Goal: Transaction & Acquisition: Purchase product/service

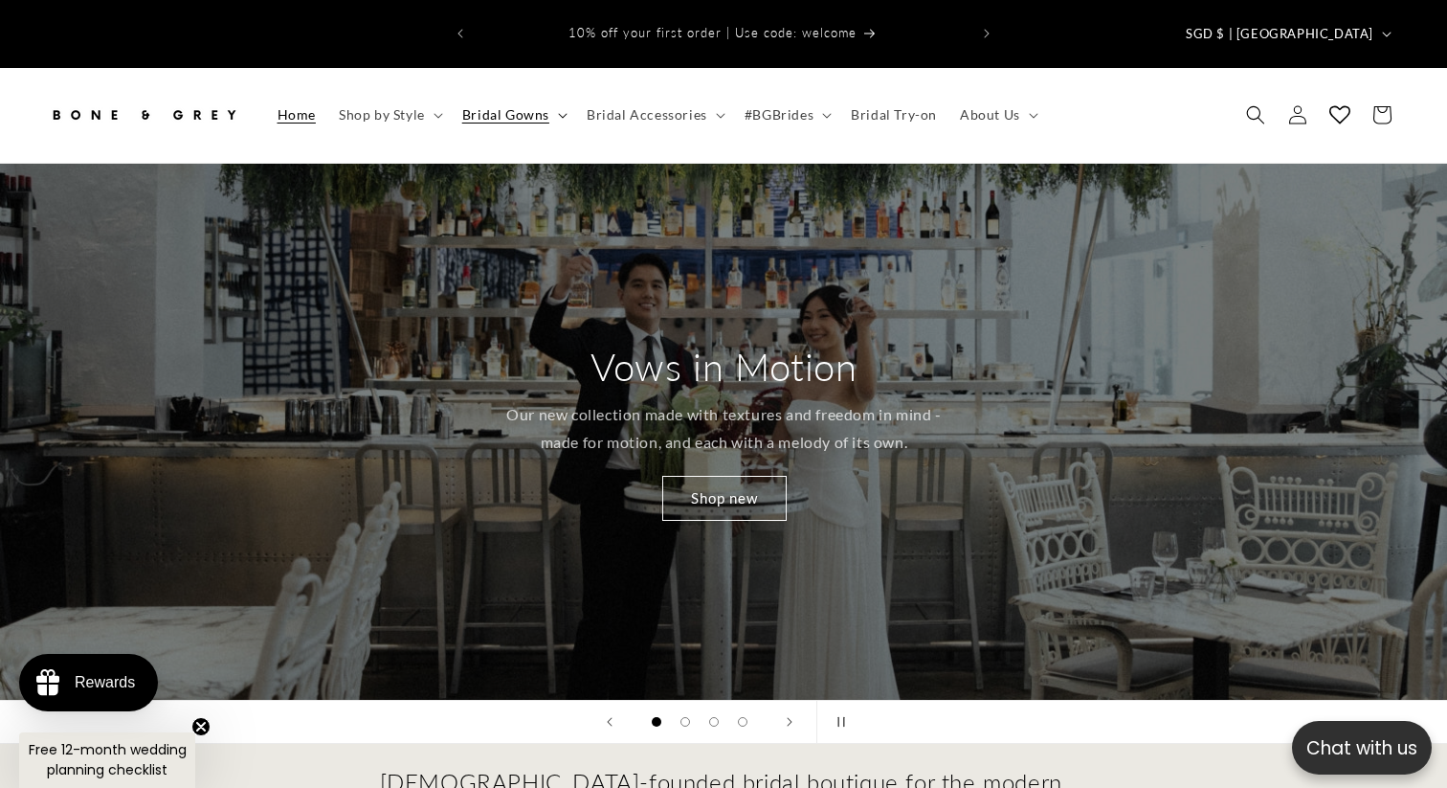
click at [561, 113] on icon at bounding box center [563, 116] width 10 height 6
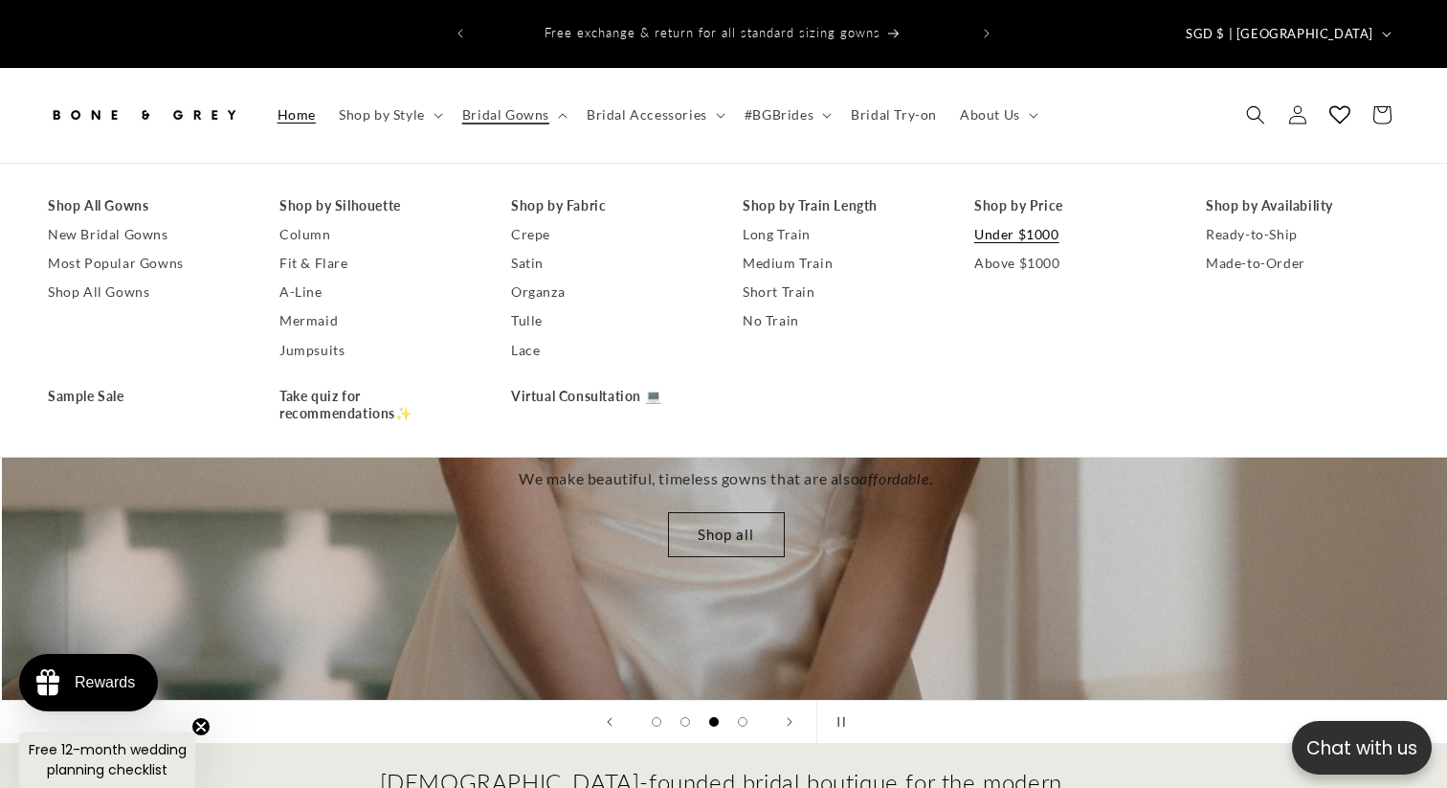
scroll to position [0, 2895]
click at [1009, 220] on link "Under $1000" at bounding box center [1070, 234] width 193 height 29
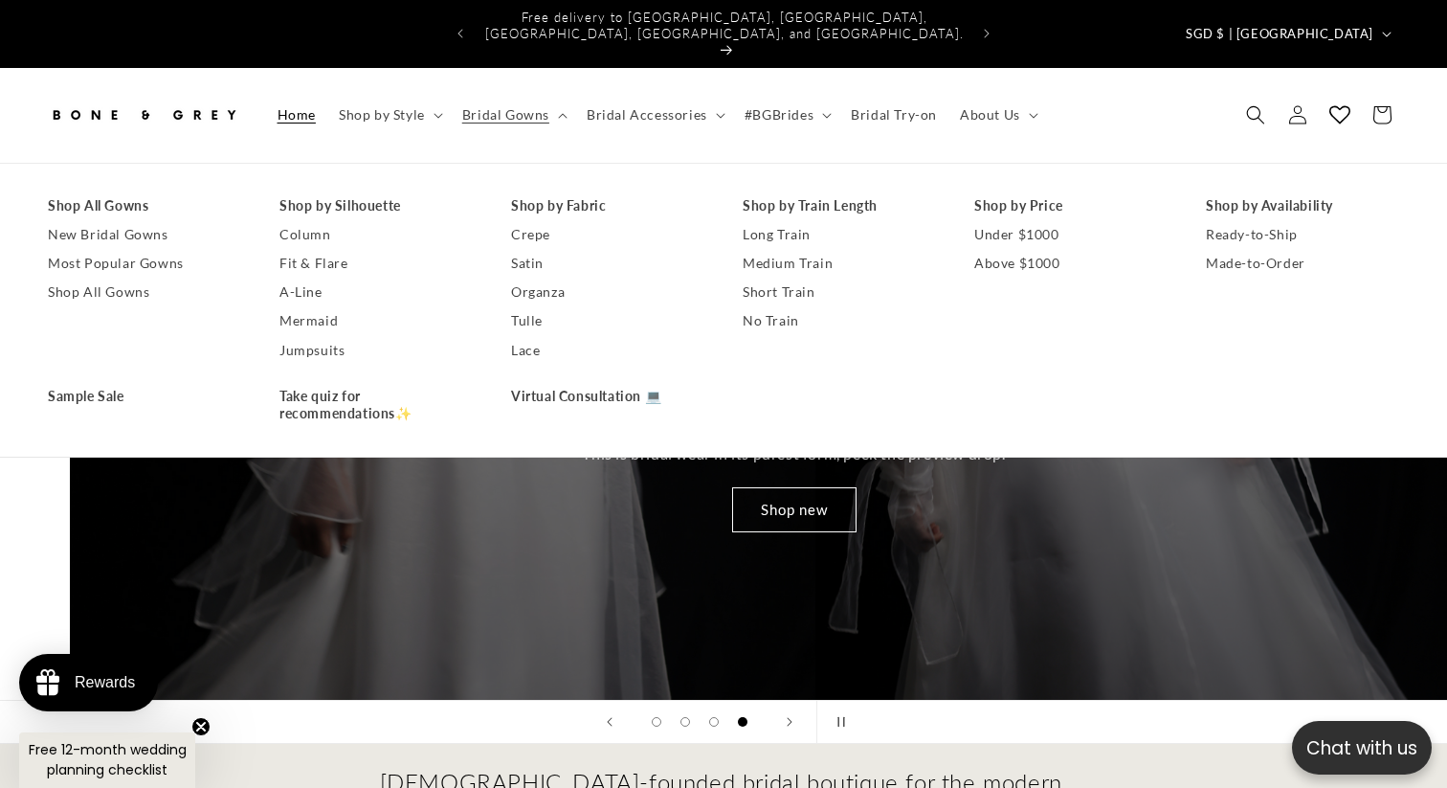
scroll to position [0, 4338]
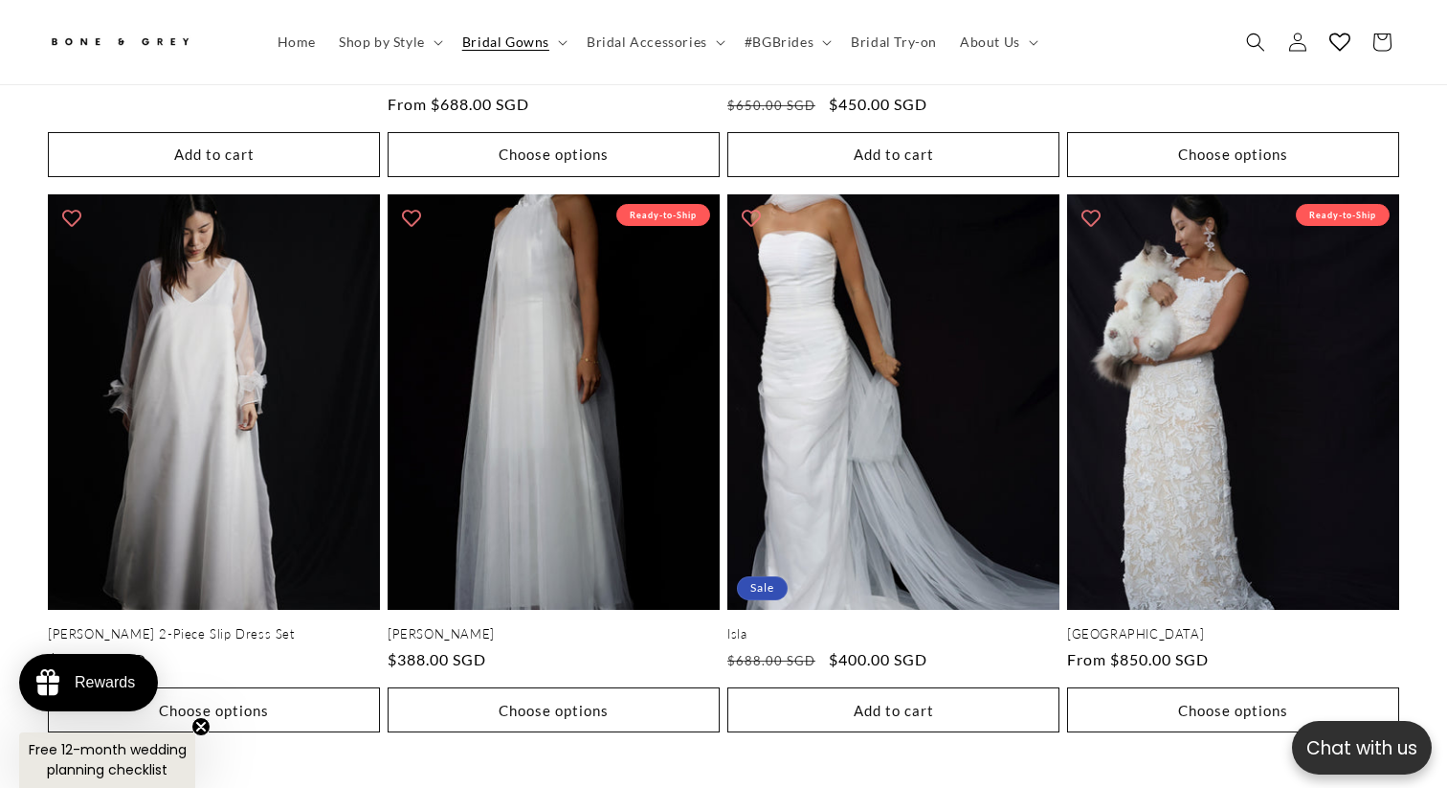
scroll to position [3855, 0]
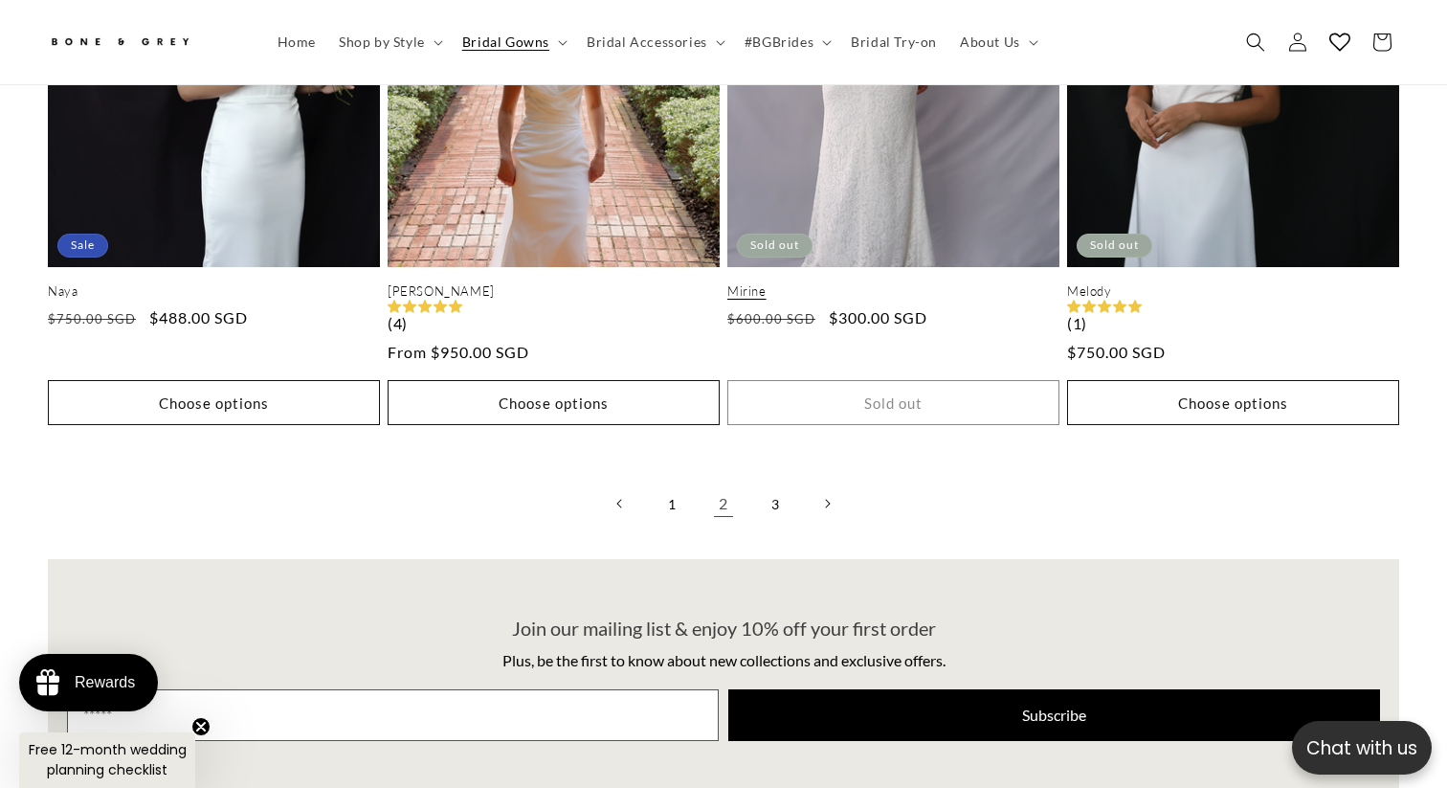
scroll to position [4277, 0]
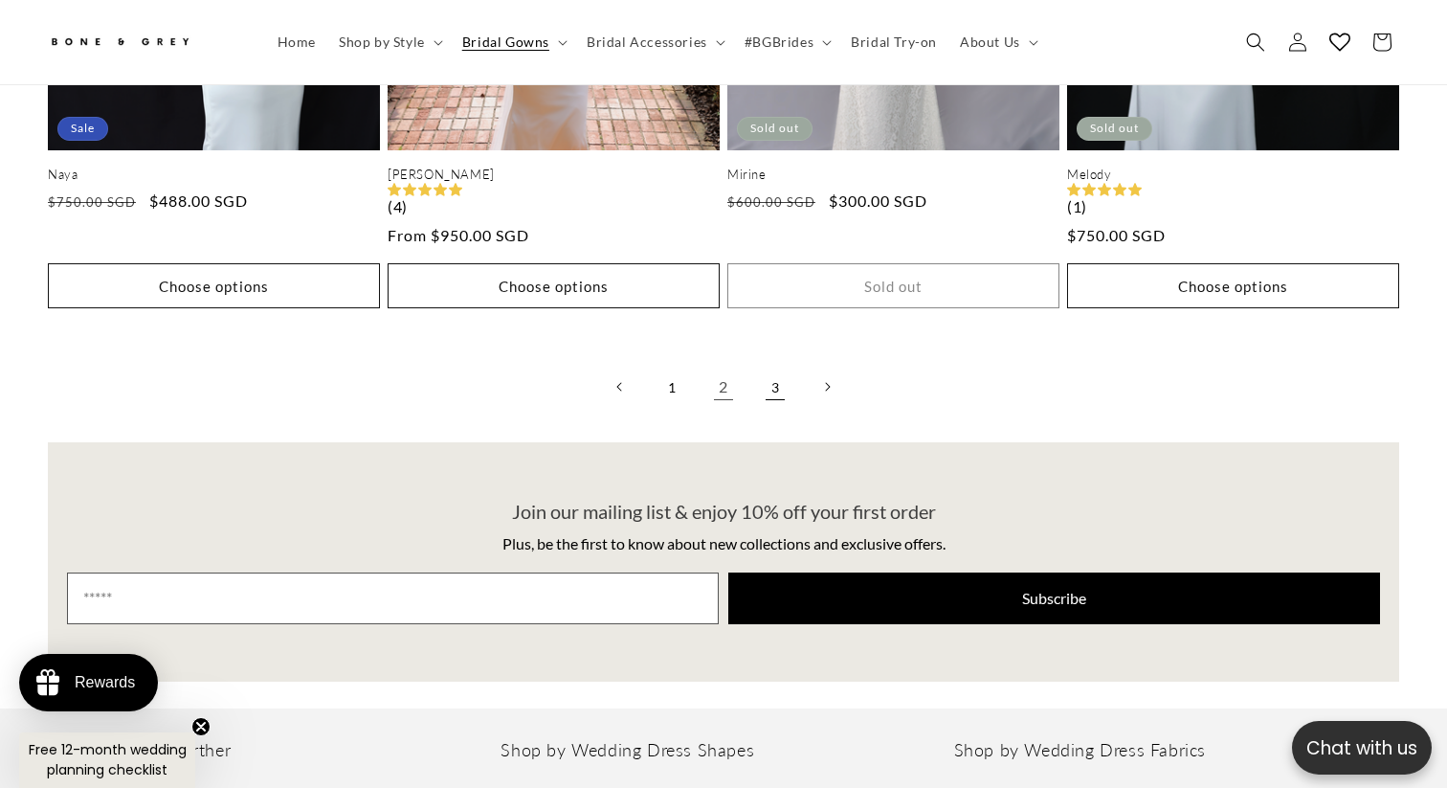
click at [775, 366] on link "3" at bounding box center [775, 387] width 42 height 42
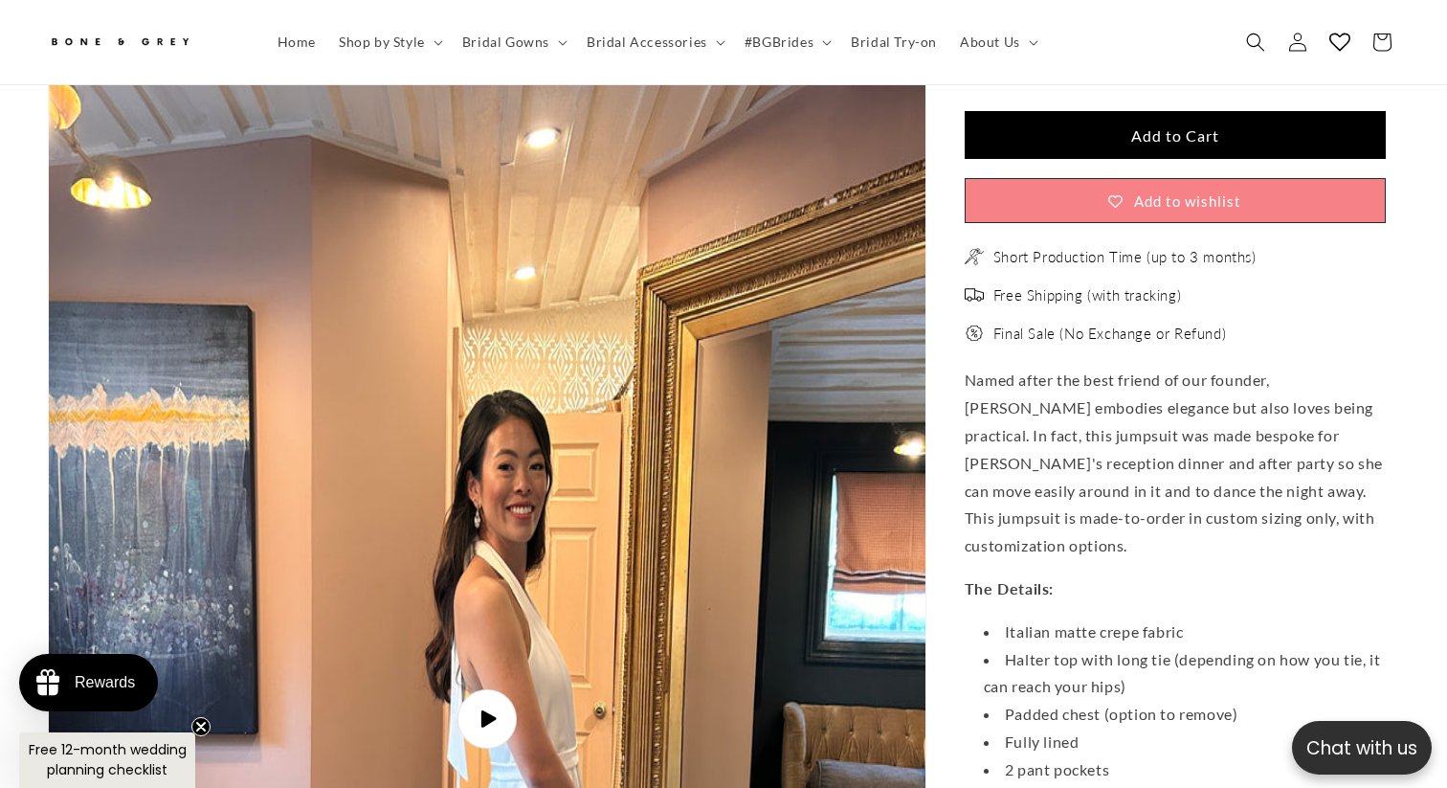
scroll to position [3869, 0]
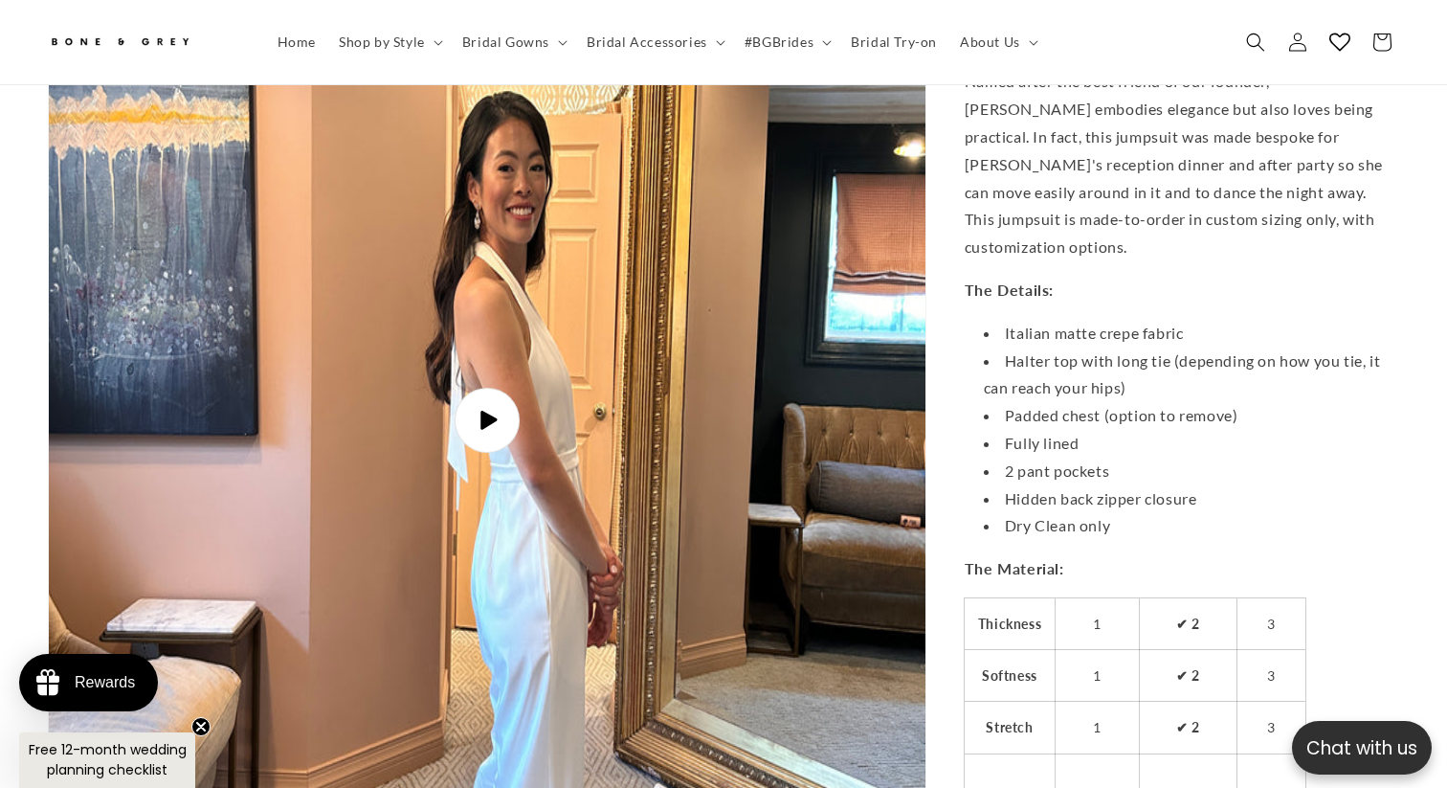
click at [487, 411] on icon "Gallery Viewer" at bounding box center [489, 420] width 16 height 19
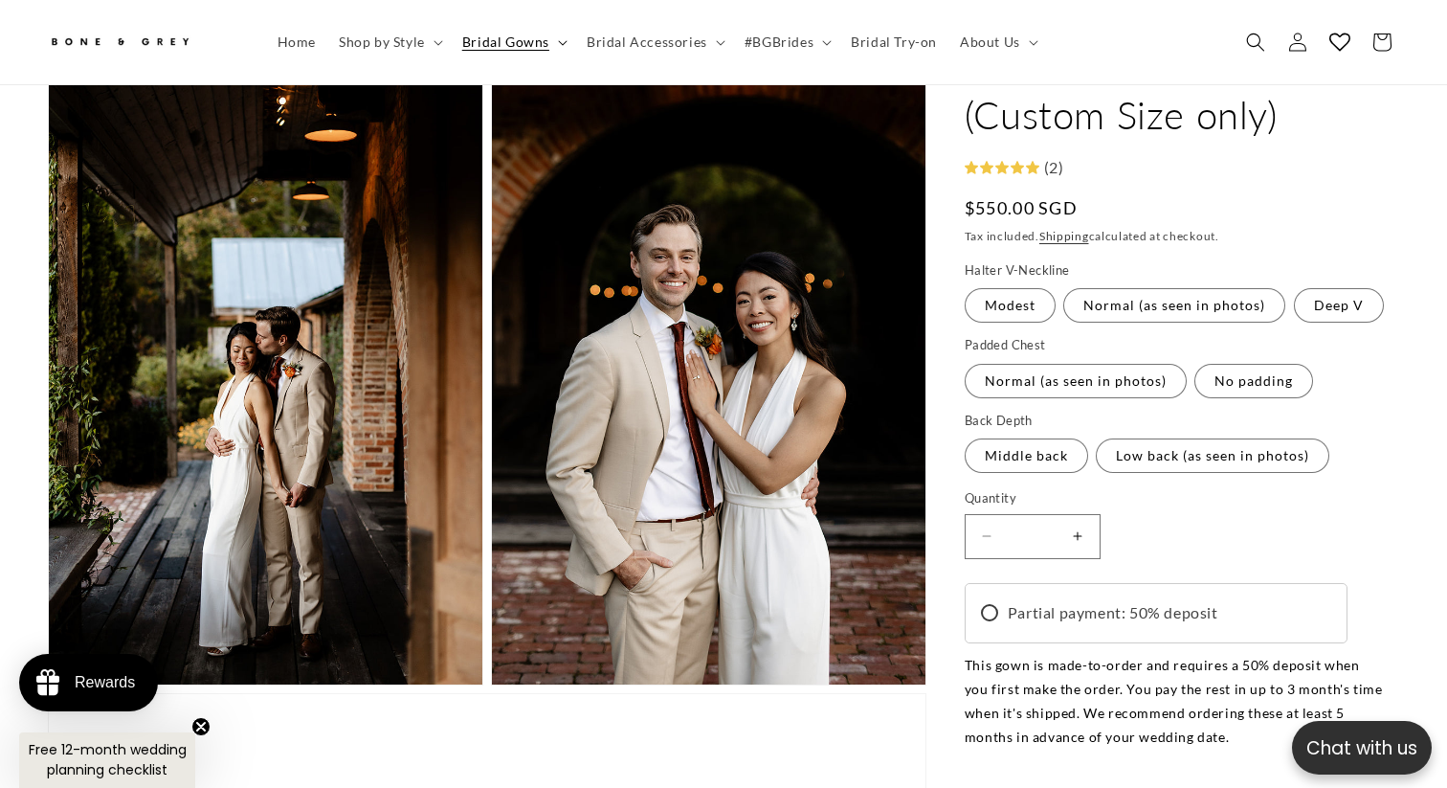
scroll to position [0, 493]
